Goal: Task Accomplishment & Management: Complete application form

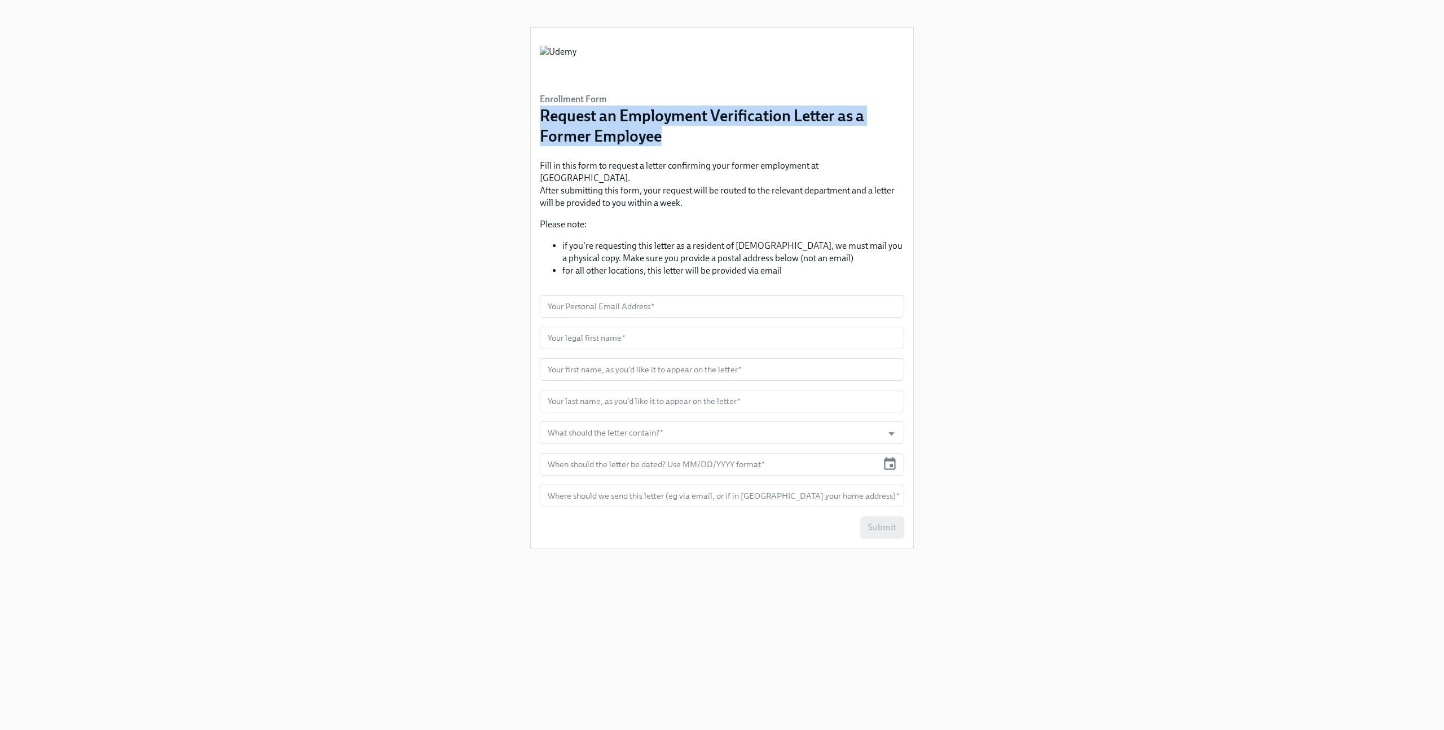
drag, startPoint x: 686, startPoint y: 138, endPoint x: 542, endPoint y: 117, distance: 145.9
click at [542, 117] on h3 "Request an Employment Verification Letter as a Former Employee" at bounding box center [722, 125] width 364 height 41
click at [670, 140] on h3 "Request an Employment Verification Letter as a Former Employee" at bounding box center [722, 125] width 364 height 41
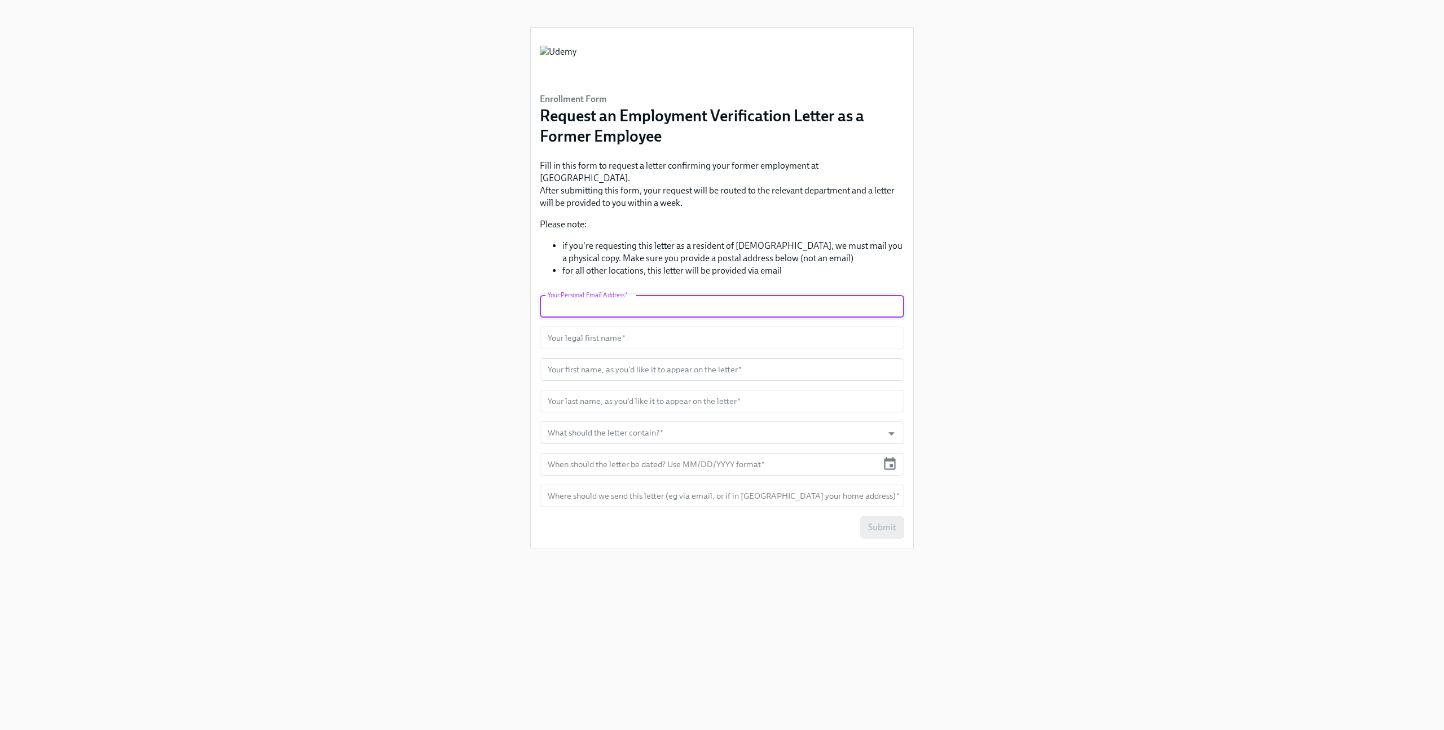
click at [622, 295] on input "text" at bounding box center [722, 306] width 364 height 23
type input "[EMAIL_ADDRESS][DOMAIN_NAME]"
type input "ERCAN"
click at [640, 361] on input "text" at bounding box center [722, 369] width 364 height 23
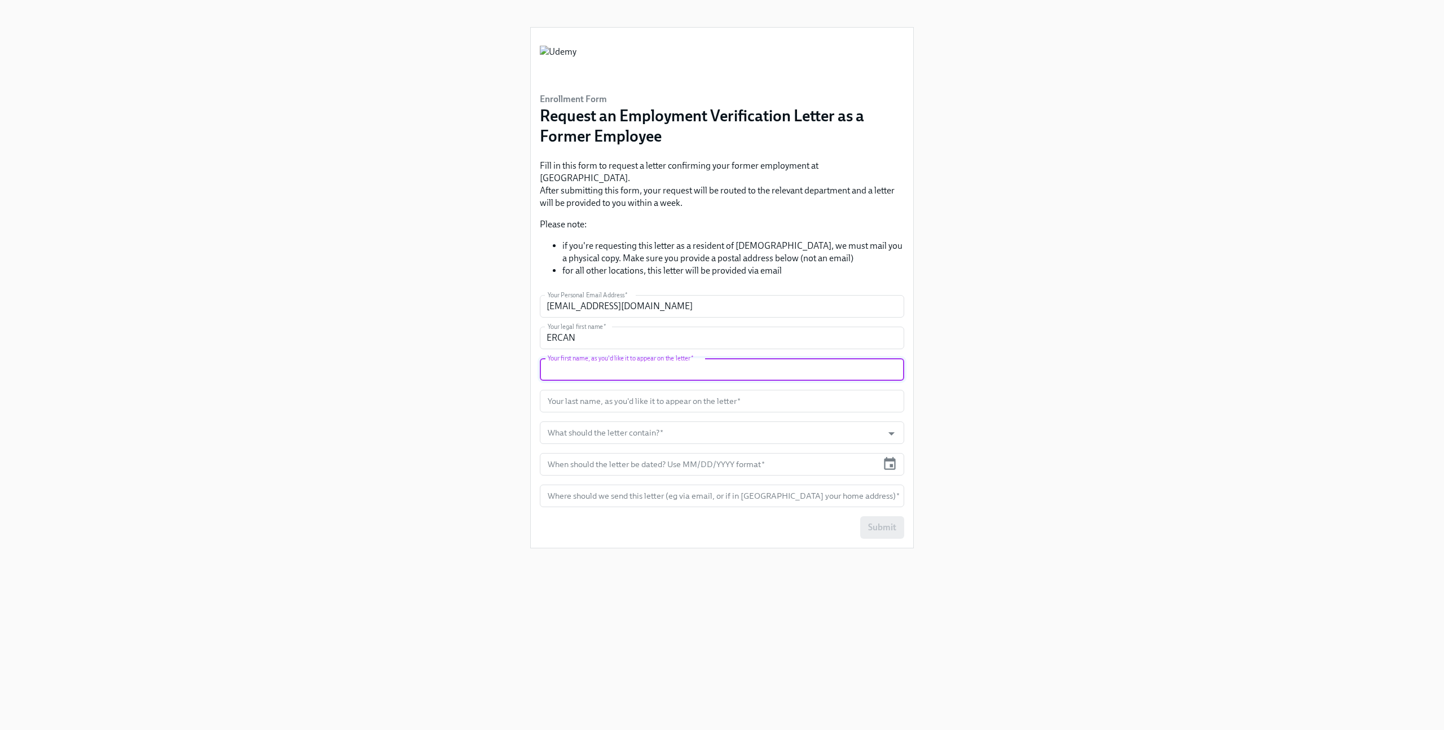
click at [491, 362] on div "Enrollment Form Request an Employment Verification Letter as a Former Employee …" at bounding box center [722, 351] width 1390 height 703
click at [578, 362] on input "text" at bounding box center [722, 369] width 364 height 23
type input "Ercan"
type input "Yildiz"
click at [560, 331] on input "ERCAN" at bounding box center [722, 338] width 364 height 23
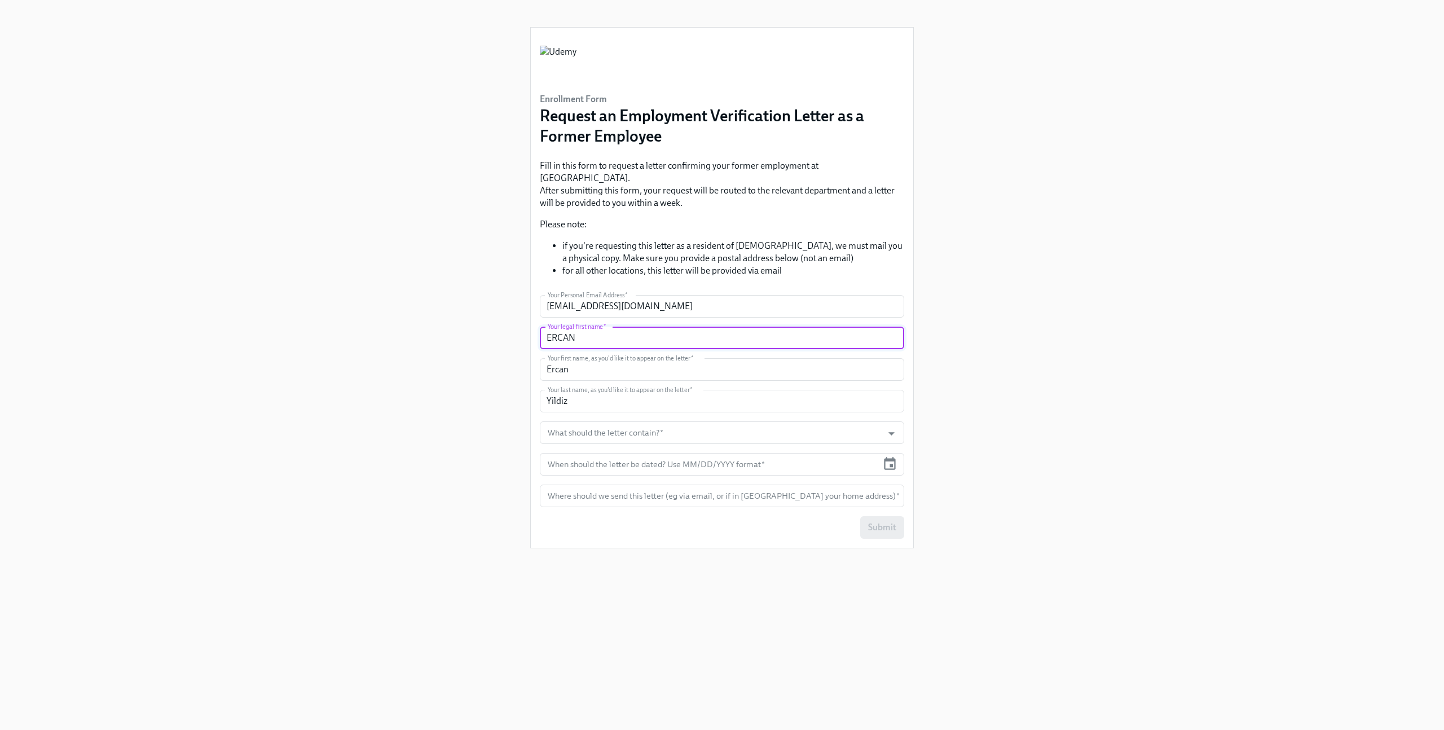
click at [560, 331] on input "ERCAN" at bounding box center [722, 338] width 364 height 23
type input "Ercan"
click at [477, 400] on div "Enrollment Form Request an Employment Verification Letter as a Former Employee …" at bounding box center [722, 351] width 1390 height 703
click at [592, 421] on input "What should the letter contain?   *" at bounding box center [712, 432] width 332 height 23
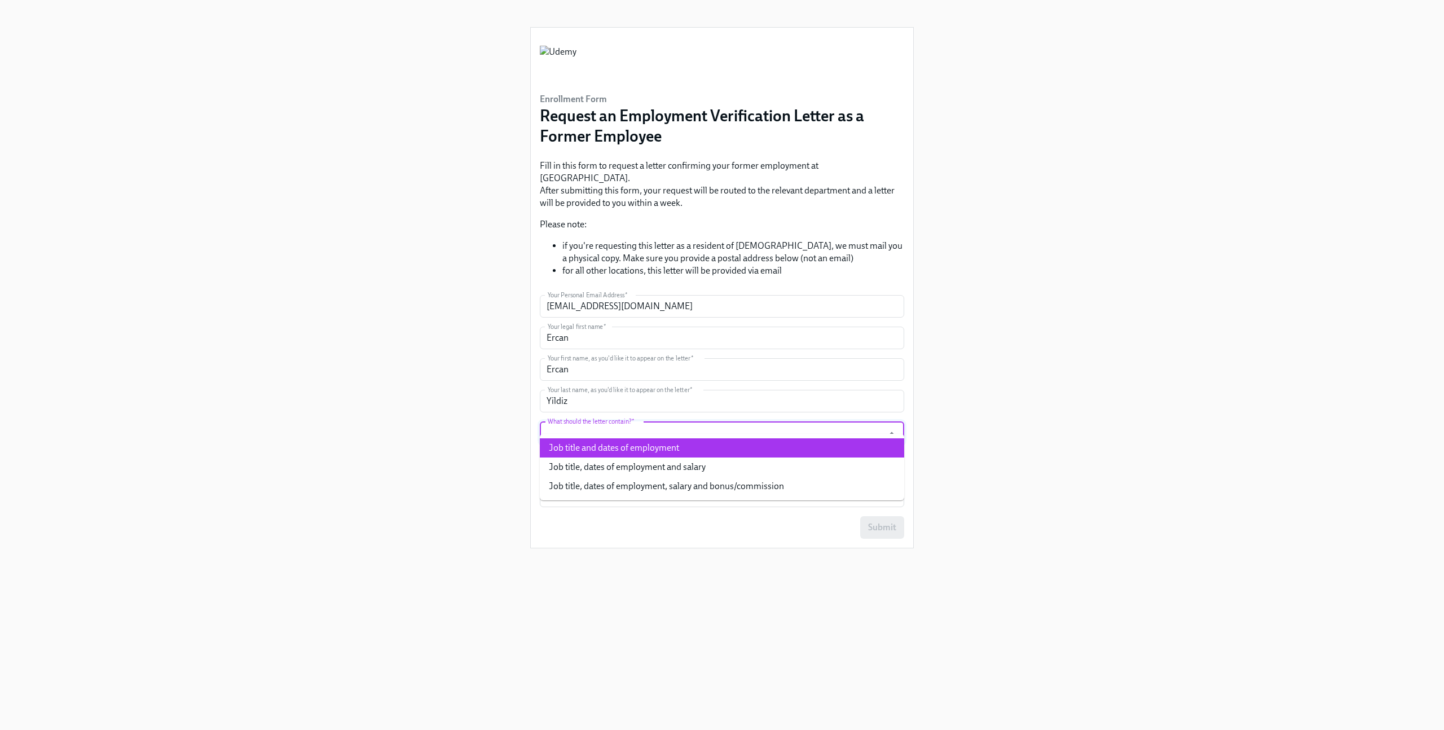
click at [654, 452] on li "Job title and dates of employment" at bounding box center [722, 447] width 364 height 19
type input "Job title and dates of employment"
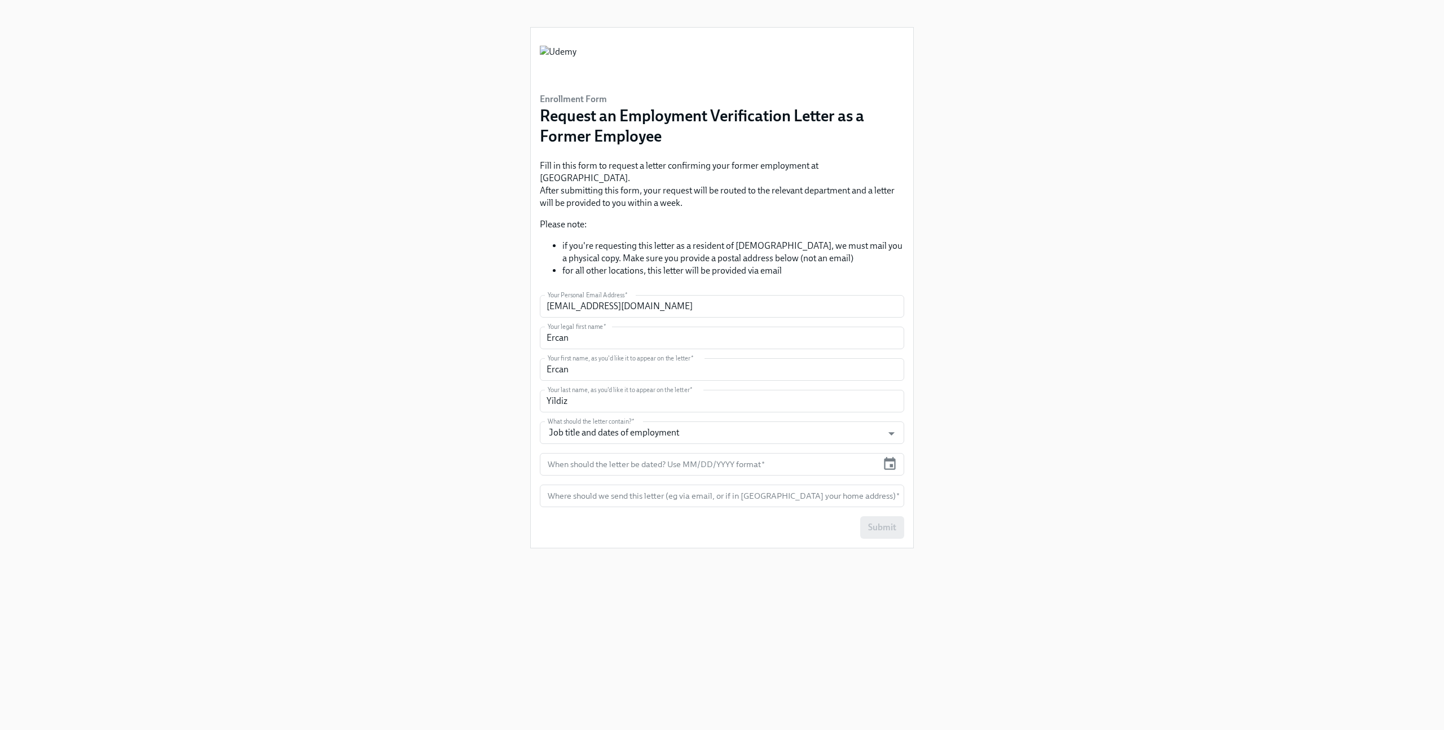
click at [494, 436] on div "Enrollment Form Request an Employment Verification Letter as a Former Employee …" at bounding box center [722, 351] width 1390 height 703
click at [648, 455] on input "text" at bounding box center [709, 464] width 338 height 23
click at [889, 456] on icon "button" at bounding box center [889, 463] width 15 height 15
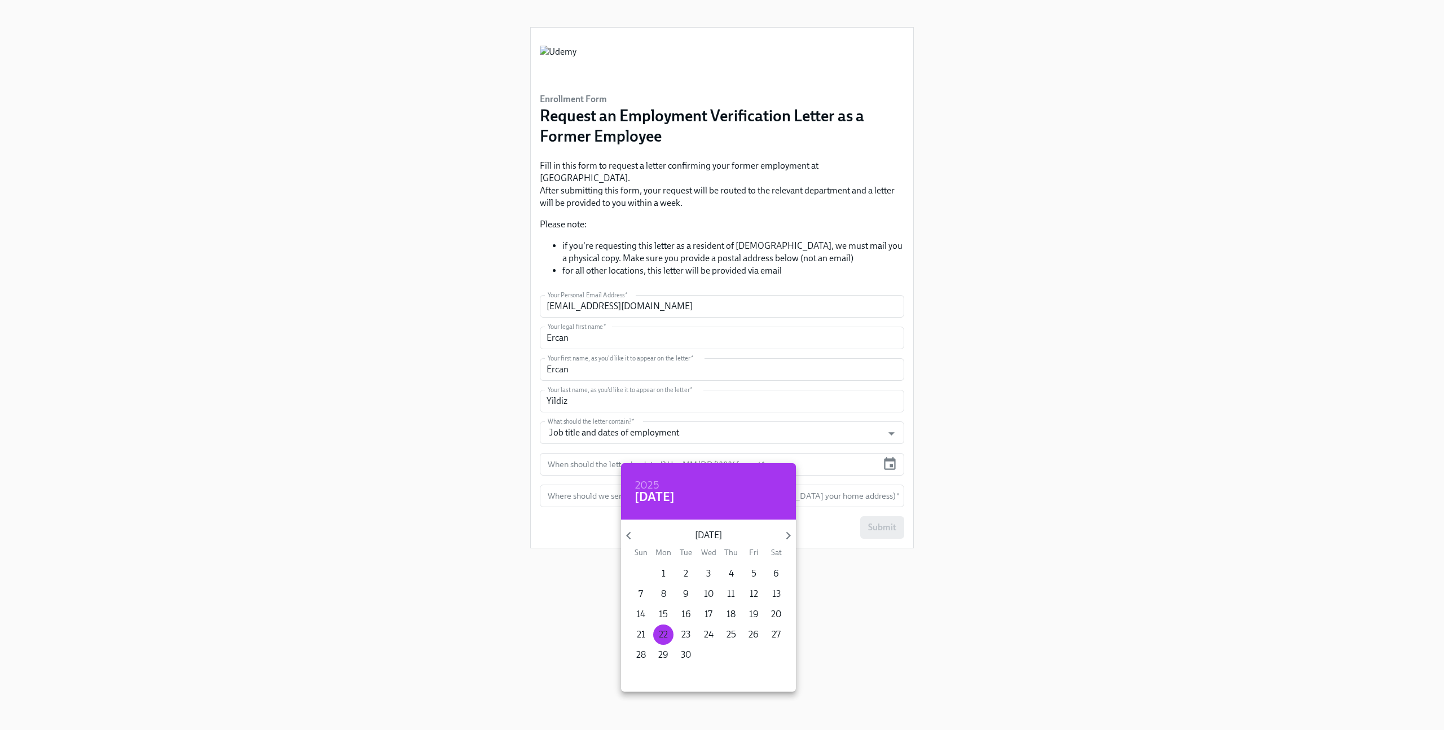
click at [666, 631] on p "22" at bounding box center [663, 634] width 9 height 12
type input "[DATE]"
click at [588, 513] on div at bounding box center [722, 365] width 1444 height 730
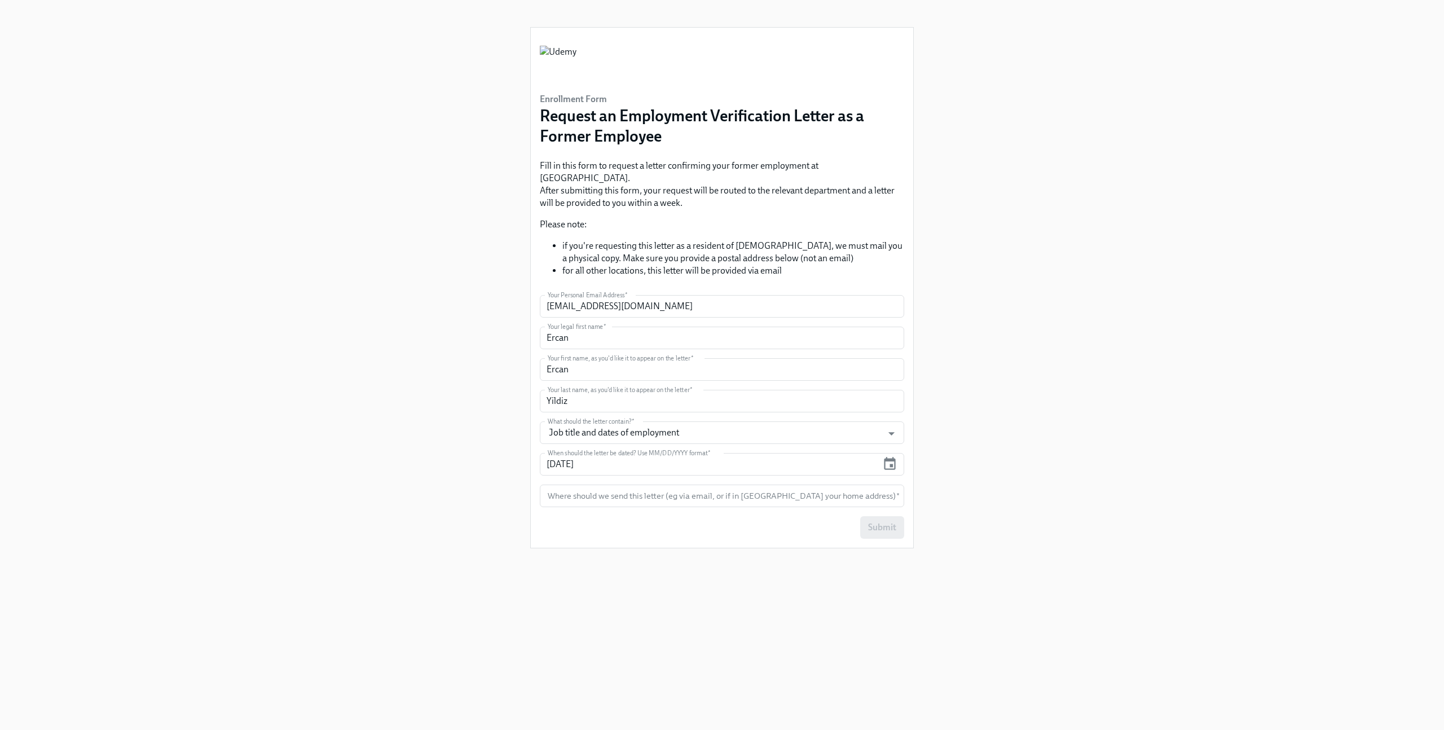
click at [597, 517] on div "Submit" at bounding box center [722, 527] width 364 height 23
click at [458, 493] on div "Enrollment Form Request an Employment Verification Letter as a Former Employee …" at bounding box center [722, 351] width 1390 height 703
click at [638, 485] on input "text" at bounding box center [722, 496] width 364 height 23
type input "email"
click at [652, 530] on div "Enrollment Form Request an Employment Verification Letter as a Former Employee …" at bounding box center [722, 288] width 383 height 520
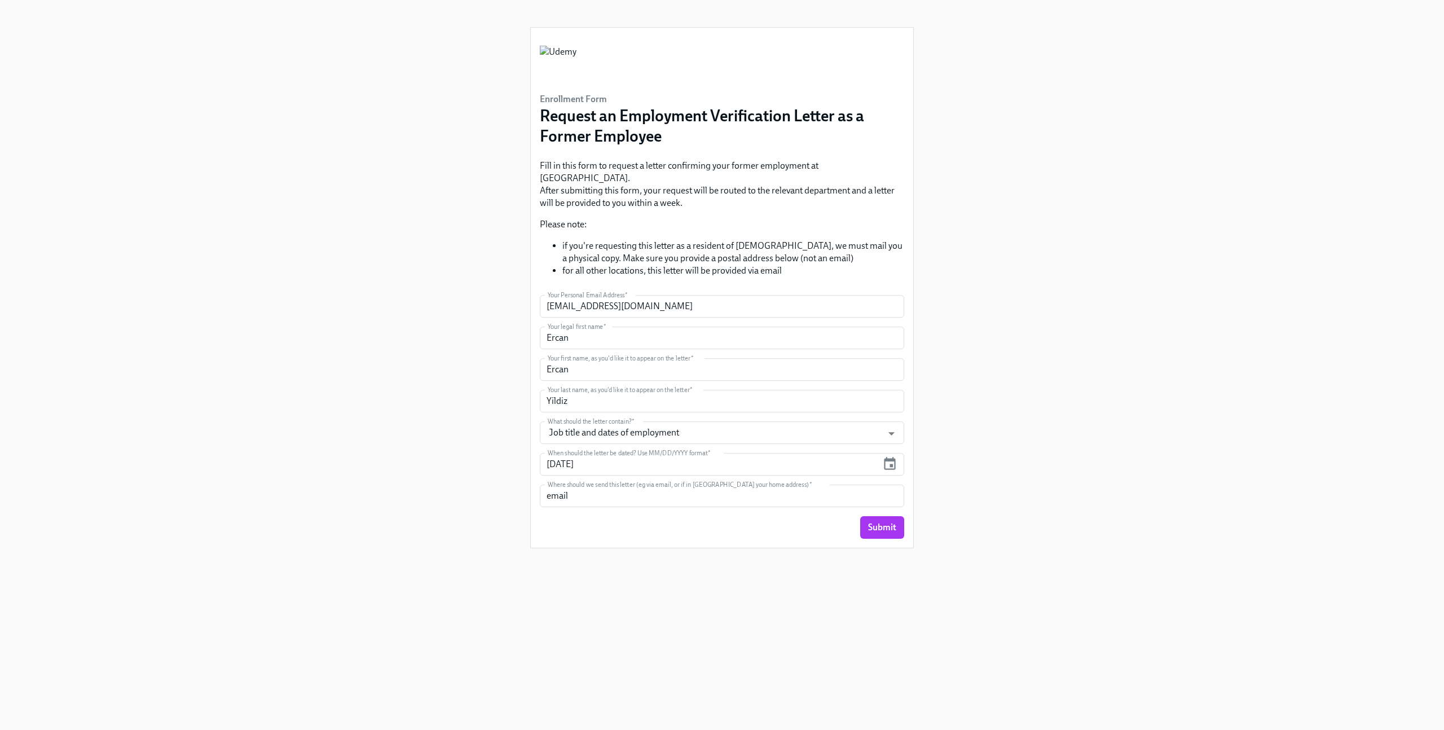
click at [519, 542] on div "Enrollment Form Request an Employment Verification Letter as a Former Employee …" at bounding box center [722, 351] width 1390 height 703
click at [893, 522] on span "Submit" at bounding box center [882, 527] width 28 height 11
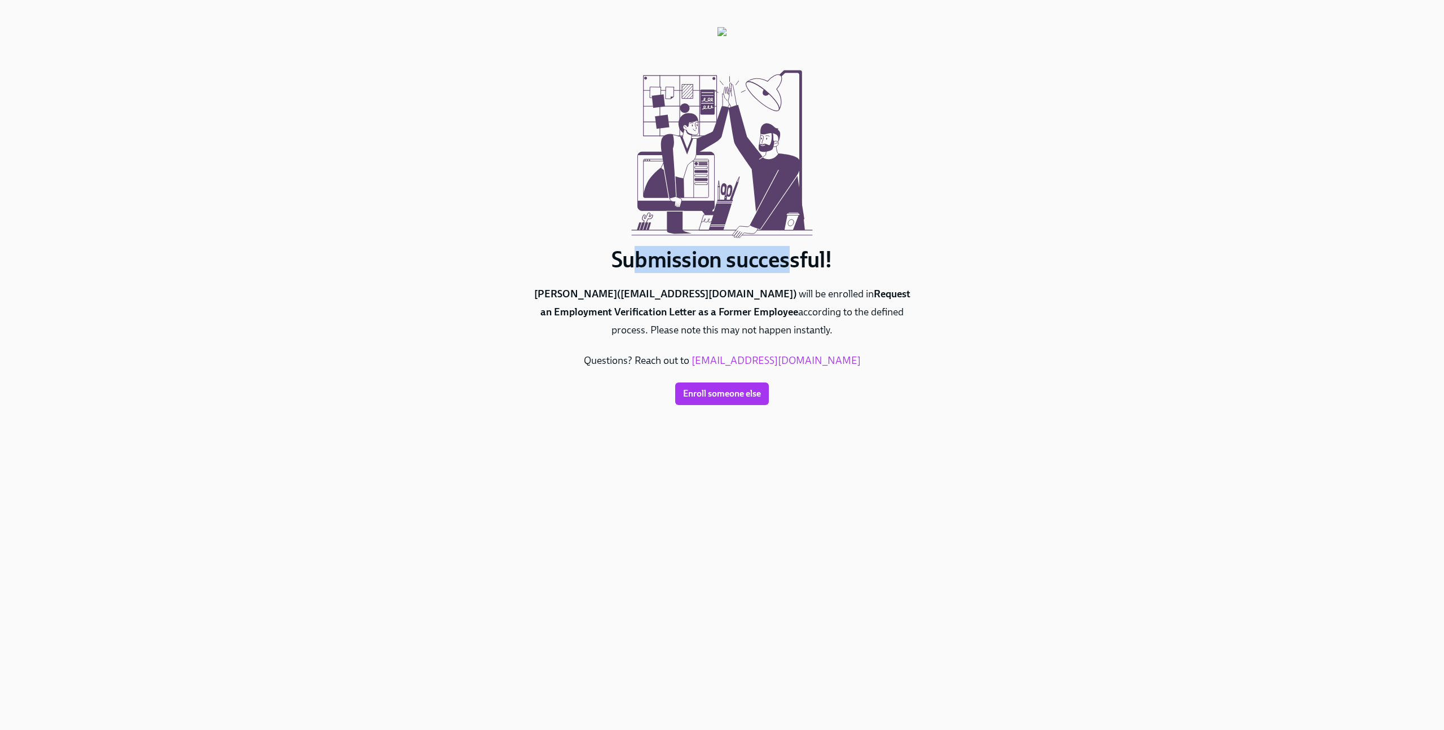
drag, startPoint x: 636, startPoint y: 261, endPoint x: 789, endPoint y: 256, distance: 153.0
click at [789, 256] on h1 "Submission successful!" at bounding box center [722, 259] width 384 height 27
click at [805, 254] on h1 "Submission successful!" at bounding box center [722, 259] width 384 height 27
drag, startPoint x: 546, startPoint y: 313, endPoint x: 714, endPoint y: 306, distance: 168.3
click at [714, 306] on p "[PERSON_NAME] ( [EMAIL_ADDRESS][DOMAIN_NAME] ) will be enrolled in Request an E…" at bounding box center [722, 312] width 384 height 54
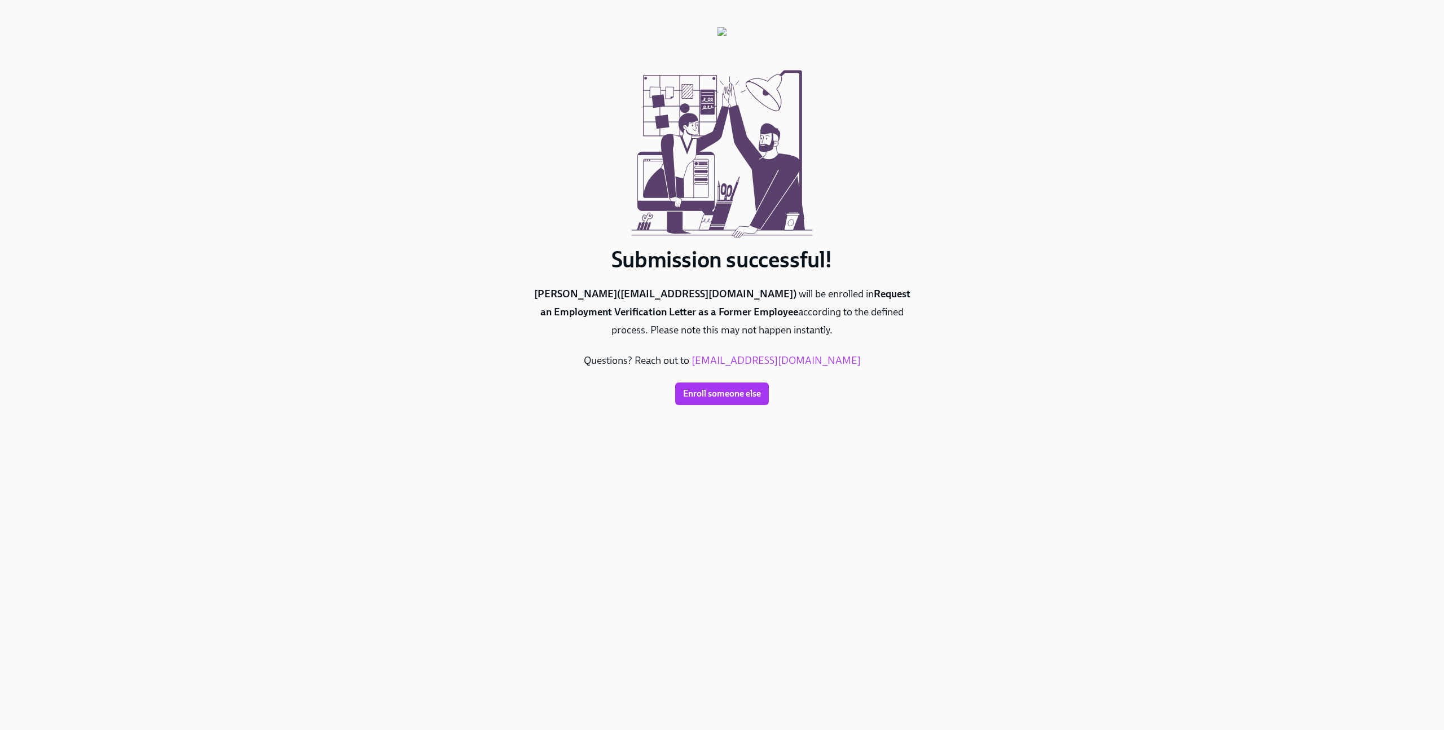
click at [747, 306] on p "[PERSON_NAME] ( [EMAIL_ADDRESS][DOMAIN_NAME] ) will be enrolled in Request an E…" at bounding box center [722, 312] width 384 height 54
click at [1211, 112] on div "Submission successful! [PERSON_NAME] ( [EMAIL_ADDRESS][DOMAIN_NAME] ) will be e…" at bounding box center [722, 351] width 1390 height 703
